Goal: Find specific page/section: Find specific page/section

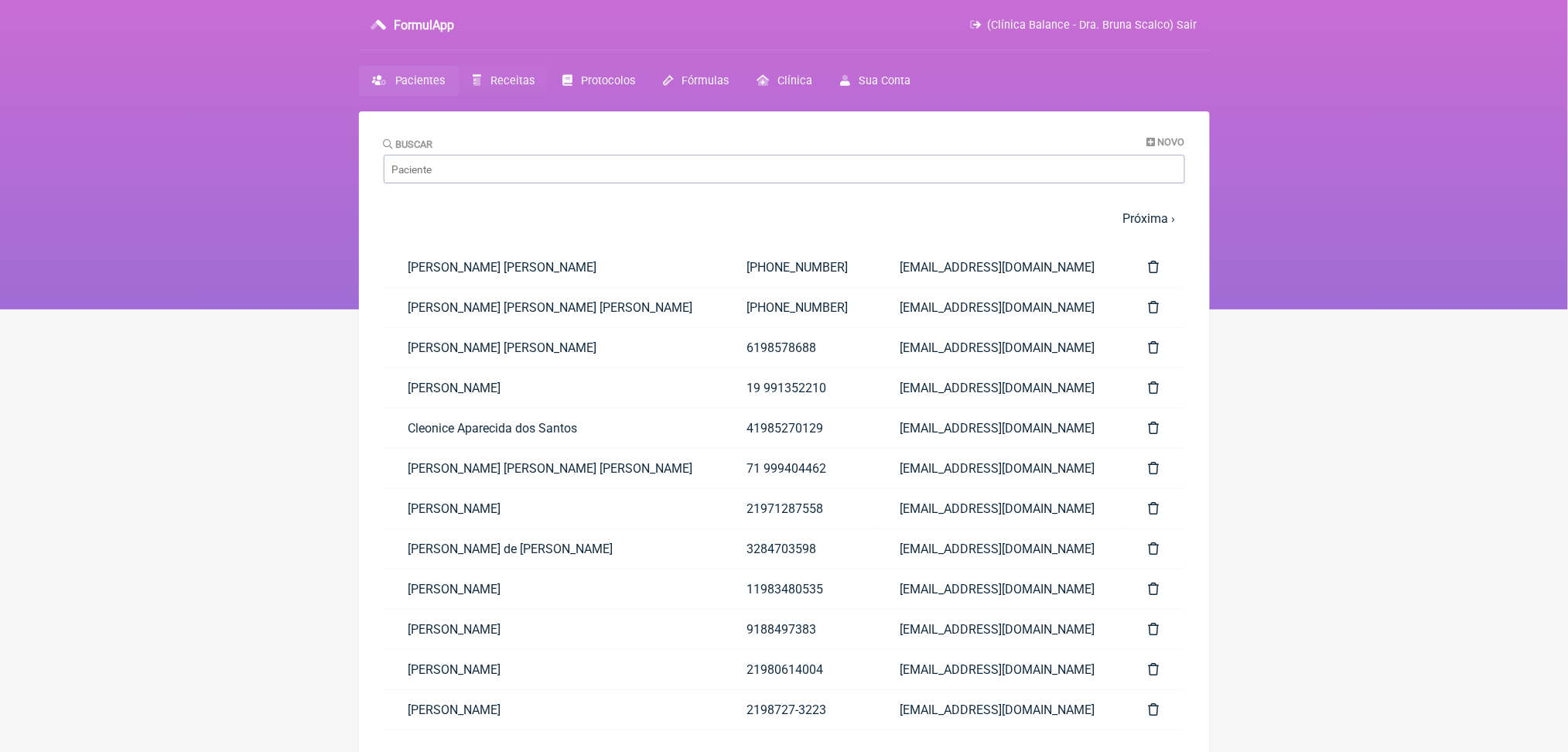
click at [549, 82] on link "Receitas" at bounding box center [504, 80] width 89 height 30
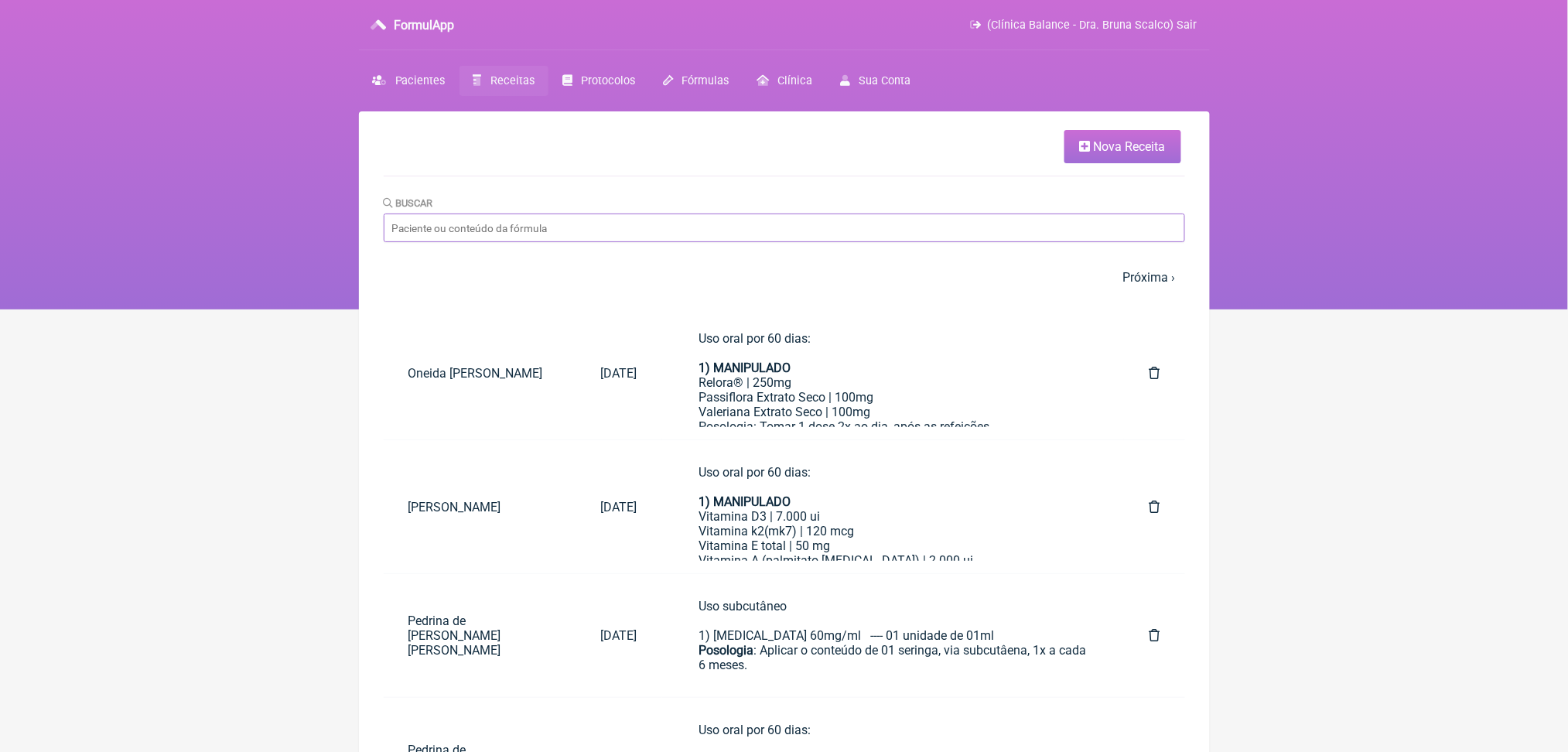
click at [582, 242] on input "Buscar" at bounding box center [784, 228] width 802 height 29
type input "sueli"
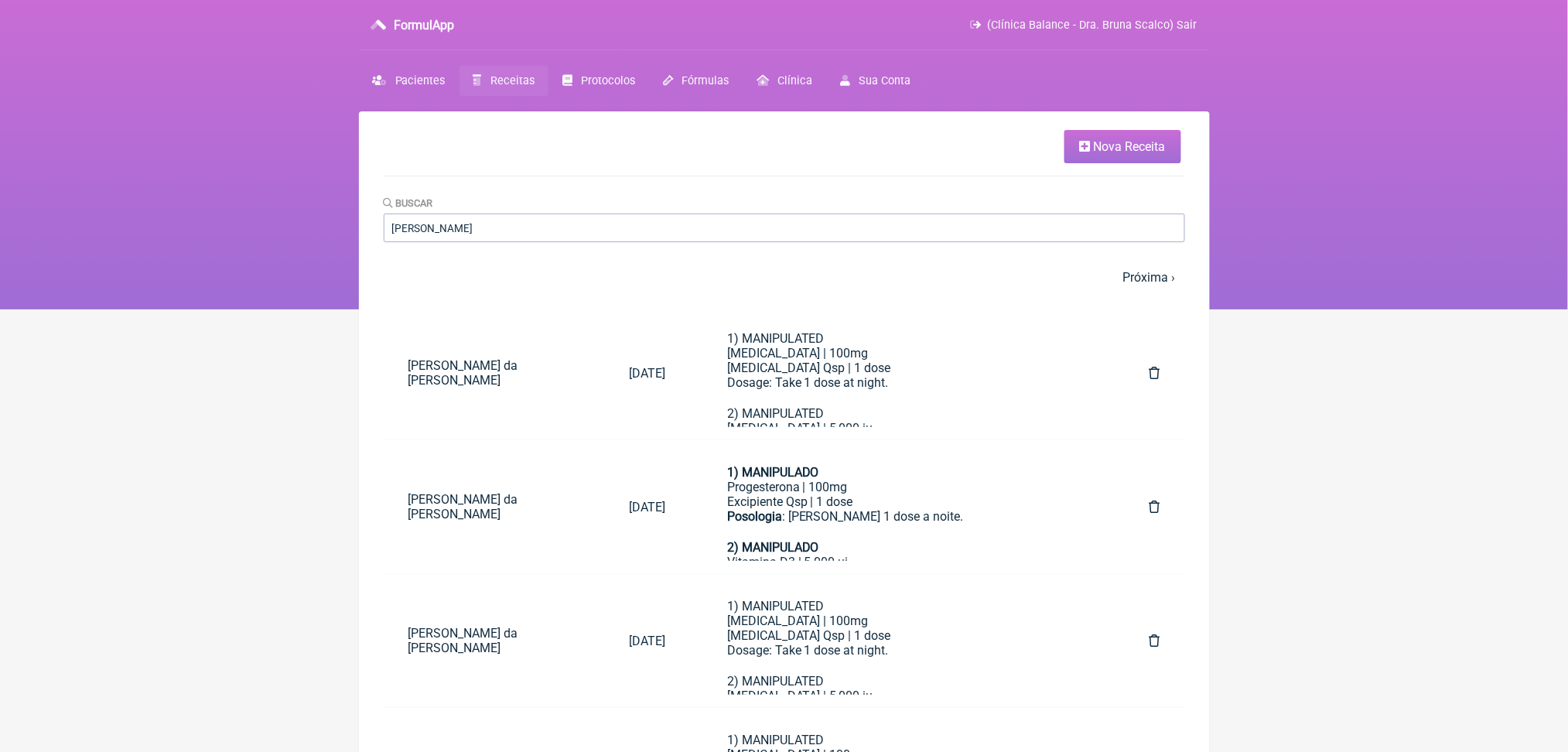
click at [1325, 309] on html "FormulApp (Clínica Balance - Dra. Bruna Scalco) Sair Pacientes Receitas Protoco…" at bounding box center [784, 155] width 1568 height 309
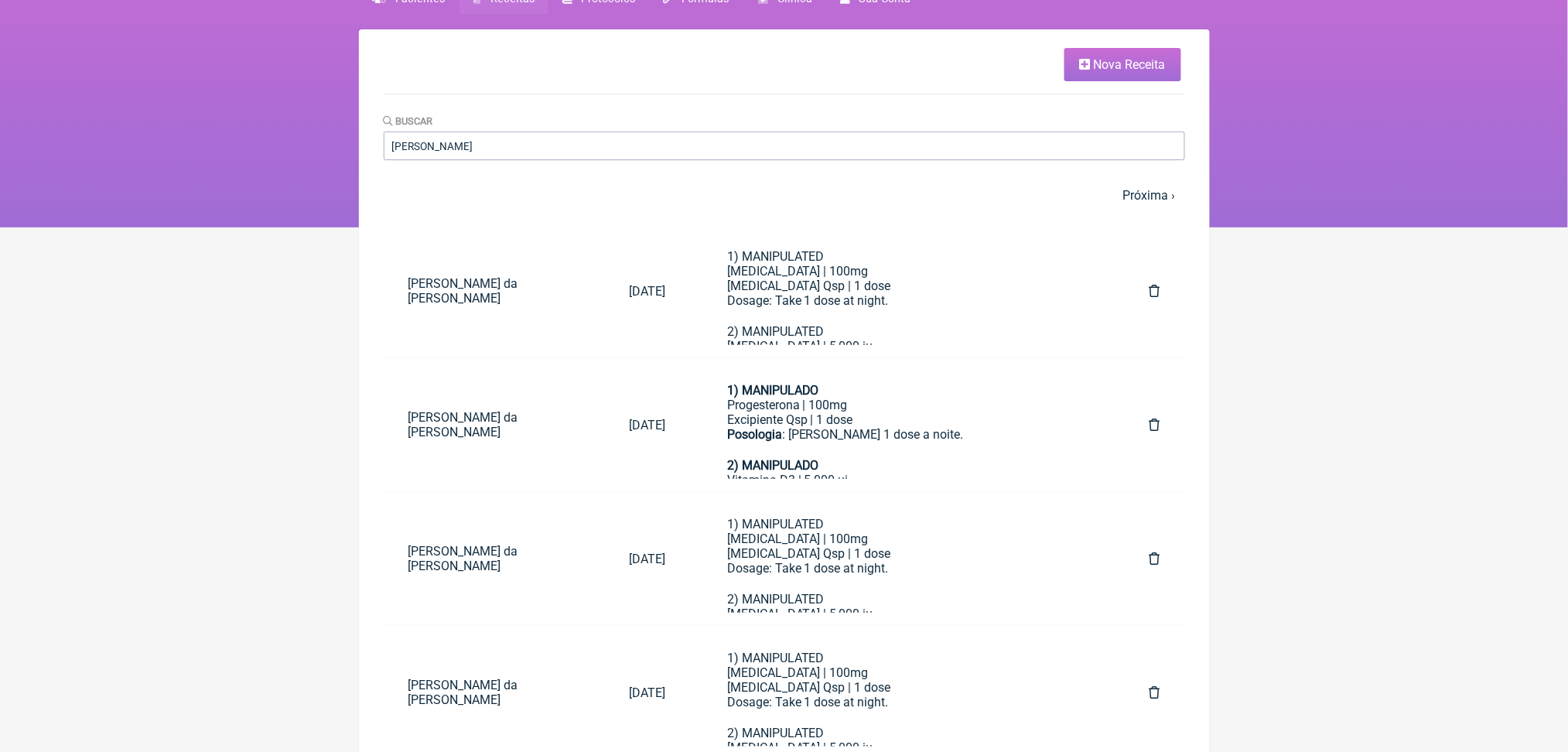
scroll to position [124, 0]
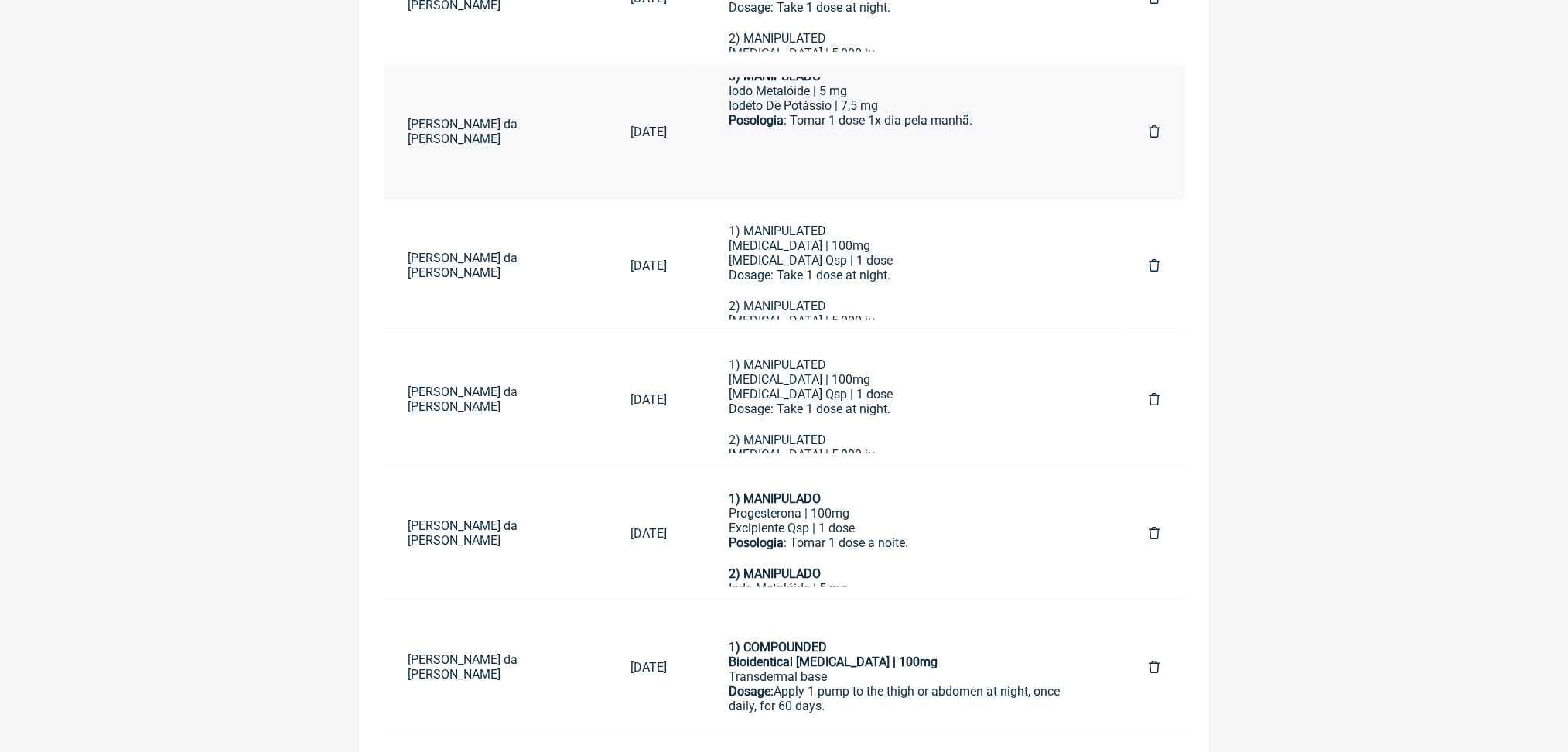
scroll to position [382, 0]
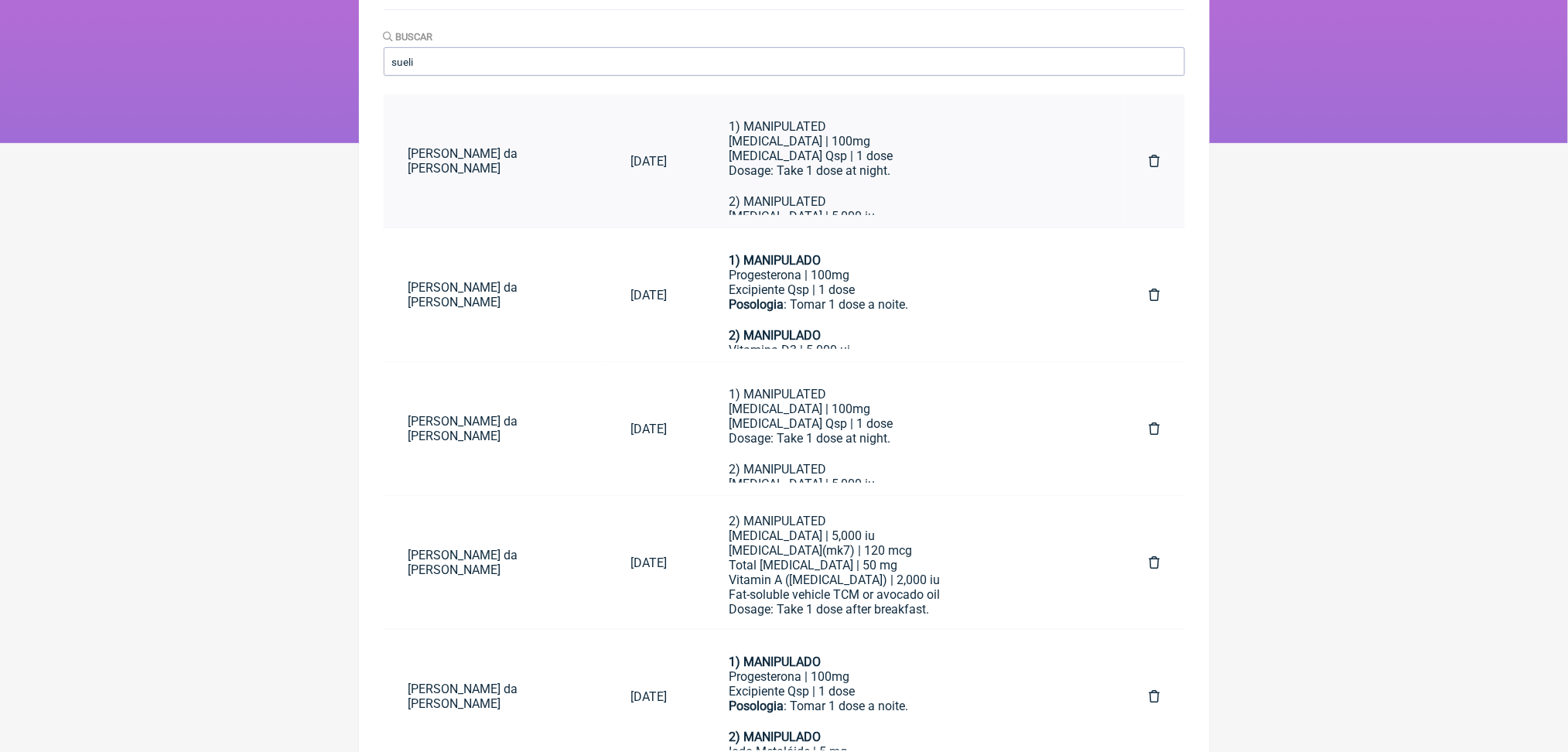
scroll to position [165, 0]
